Goal: Task Accomplishment & Management: Manage account settings

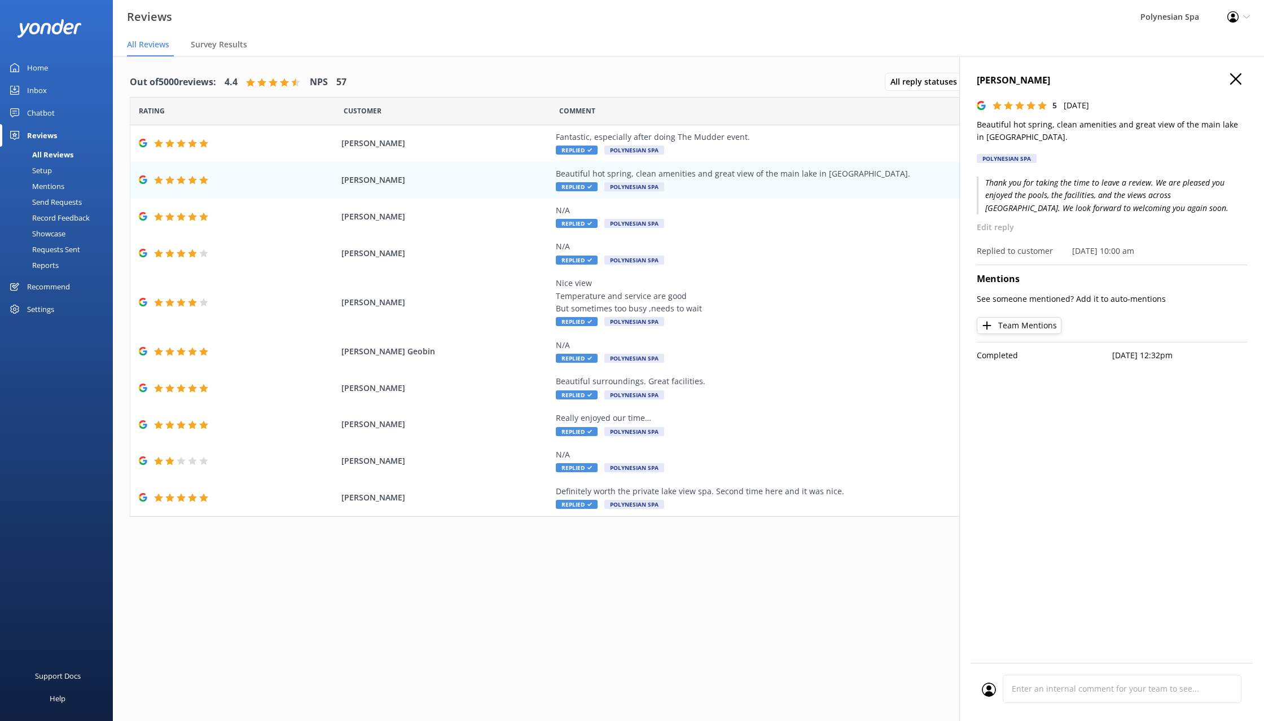
click at [1237, 77] on icon "button" at bounding box center [1235, 78] width 11 height 11
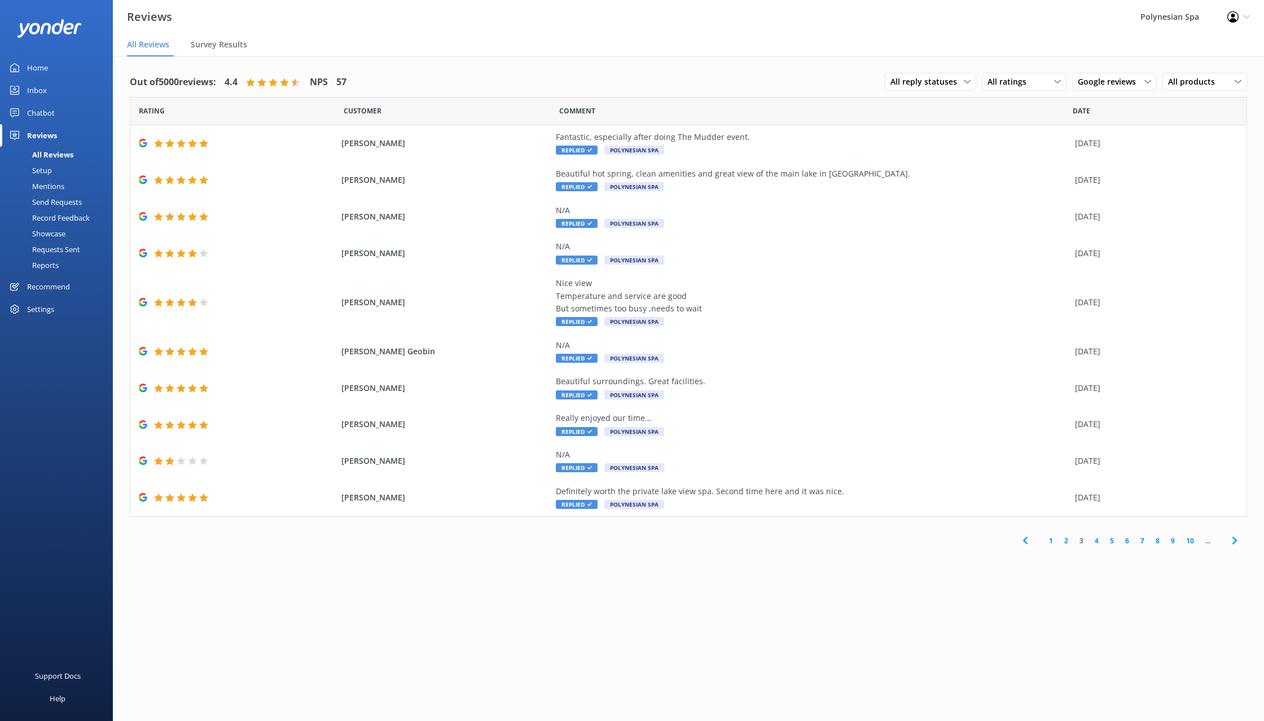
click at [1082, 542] on link "3" at bounding box center [1081, 541] width 15 height 11
click at [1096, 541] on link "4" at bounding box center [1096, 541] width 15 height 11
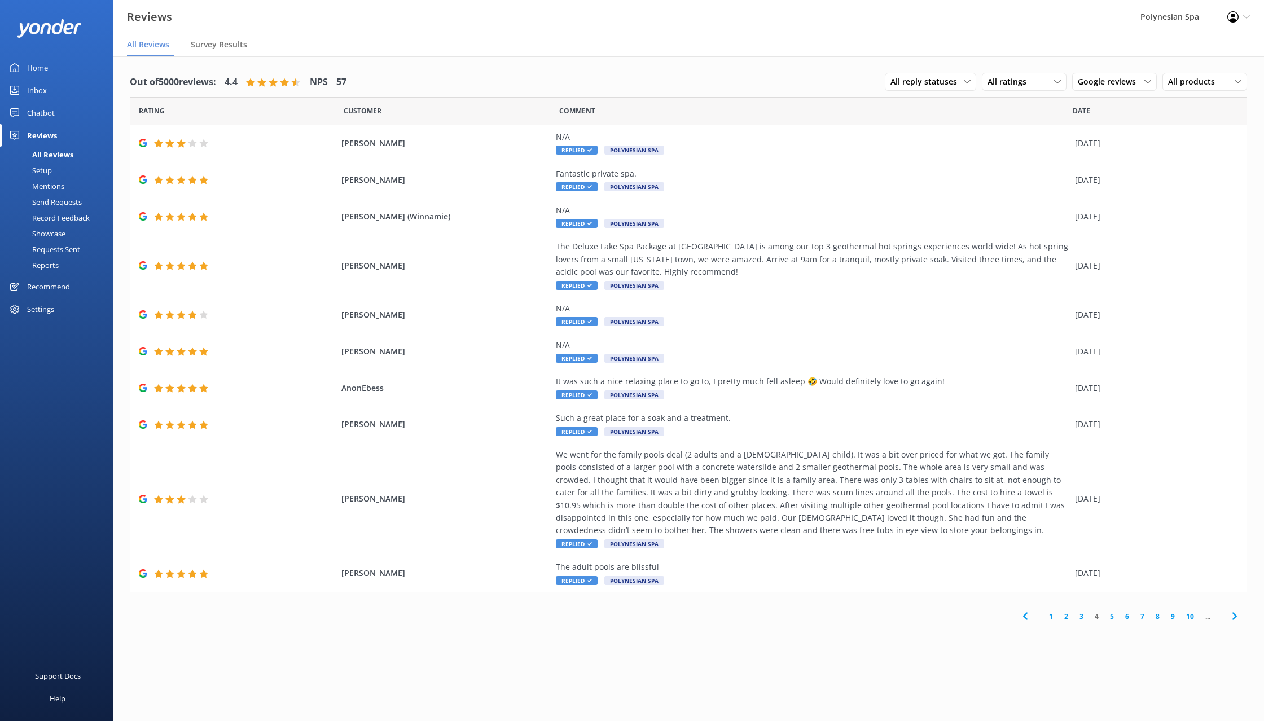
click at [1053, 617] on link "1" at bounding box center [1050, 616] width 15 height 11
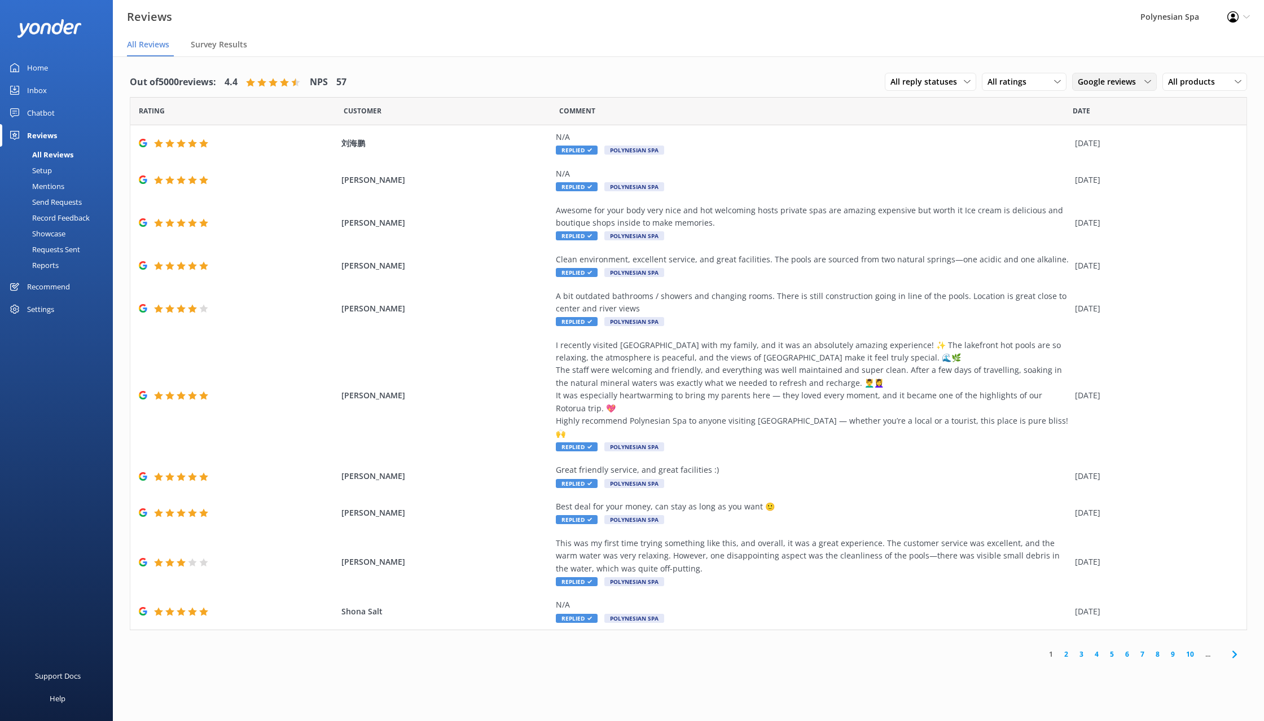
click at [1102, 86] on span "Google reviews" at bounding box center [1110, 82] width 65 height 12
click at [1110, 104] on div "All sources" at bounding box center [1095, 104] width 35 height 11
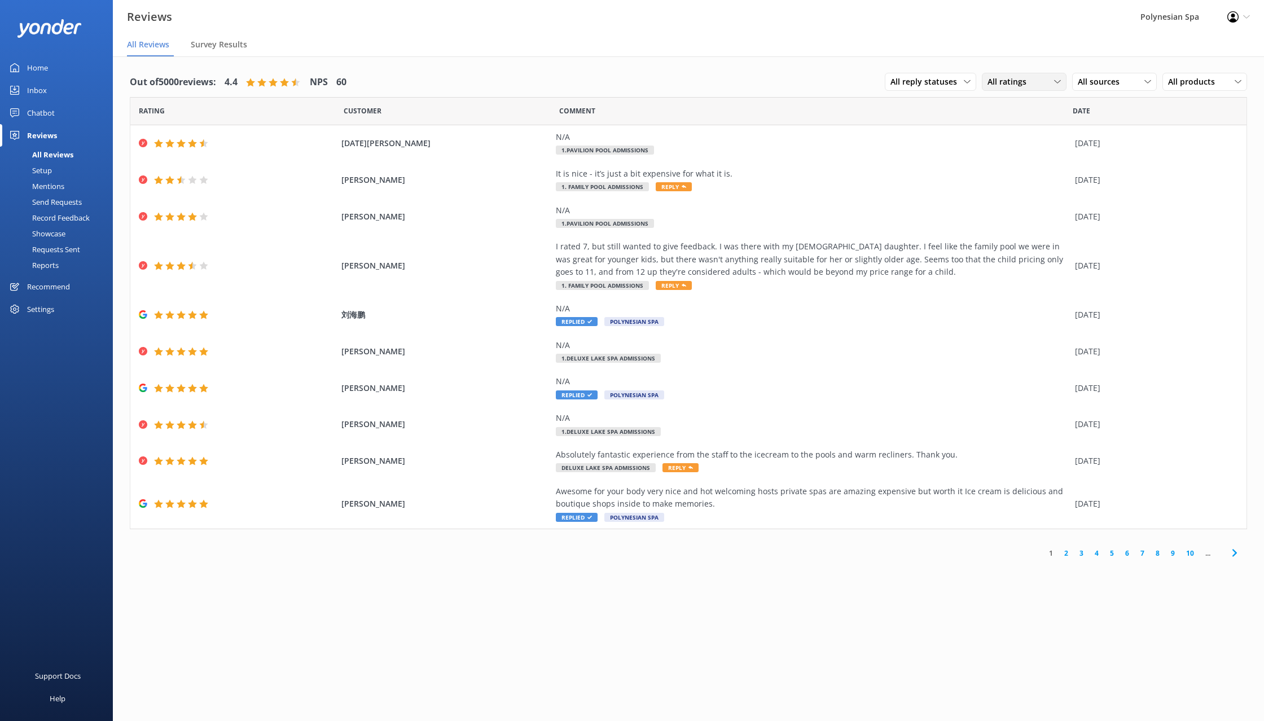
click at [1014, 74] on div "All ratings All ratings Promoters Passives Detractors" at bounding box center [1024, 82] width 85 height 18
click at [1040, 176] on div "Detractors" at bounding box center [1024, 173] width 52 height 11
